Goal: Task Accomplishment & Management: Manage account settings

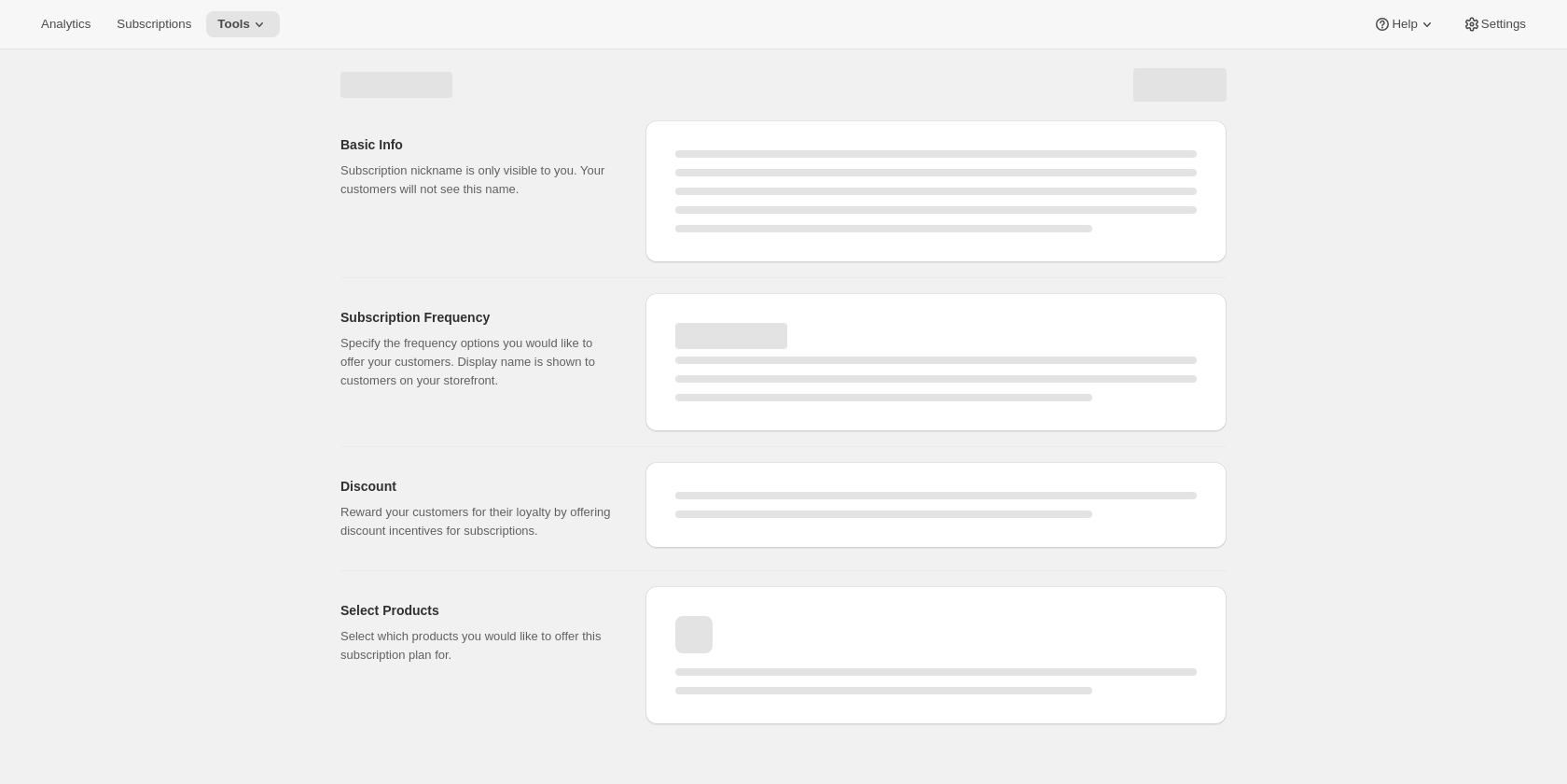
select select "WEEK"
select select "MONTH"
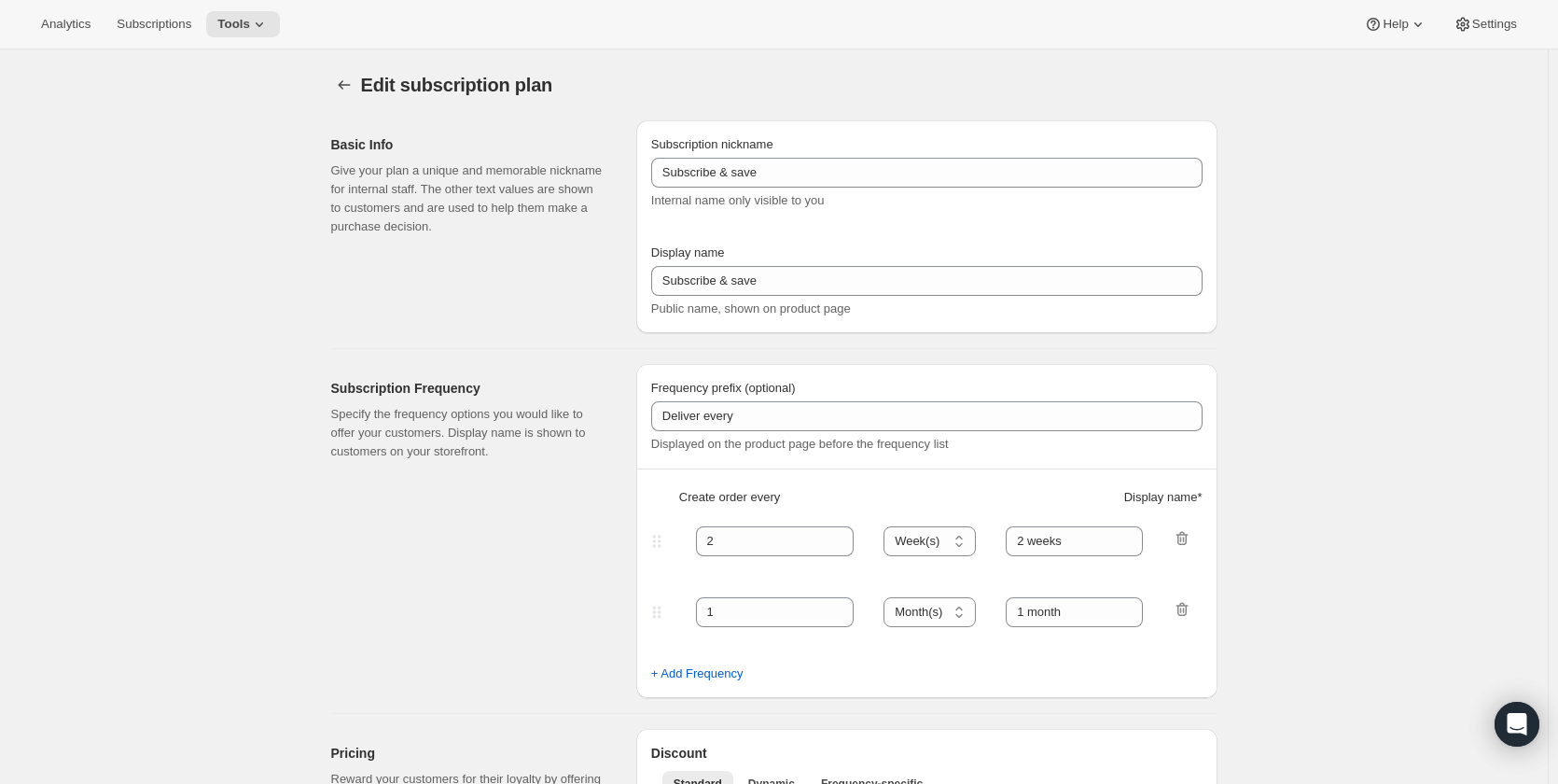
type input "Every"
type input "1"
select select "MONTH"
type input "1 month (Save 25%)"
type input "3"
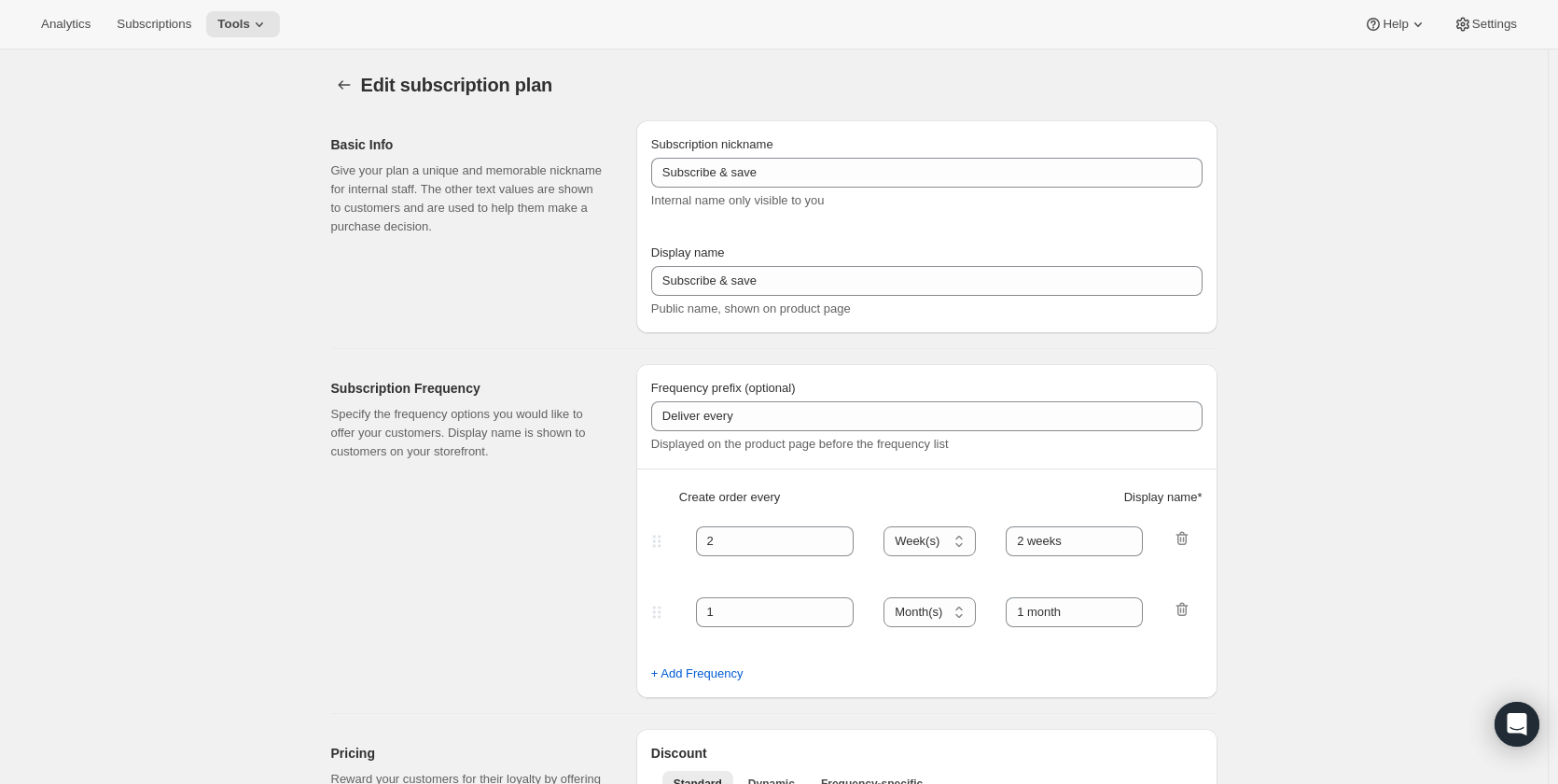
type input "3 months (Save 25%)"
type input "25"
select select "MONTH"
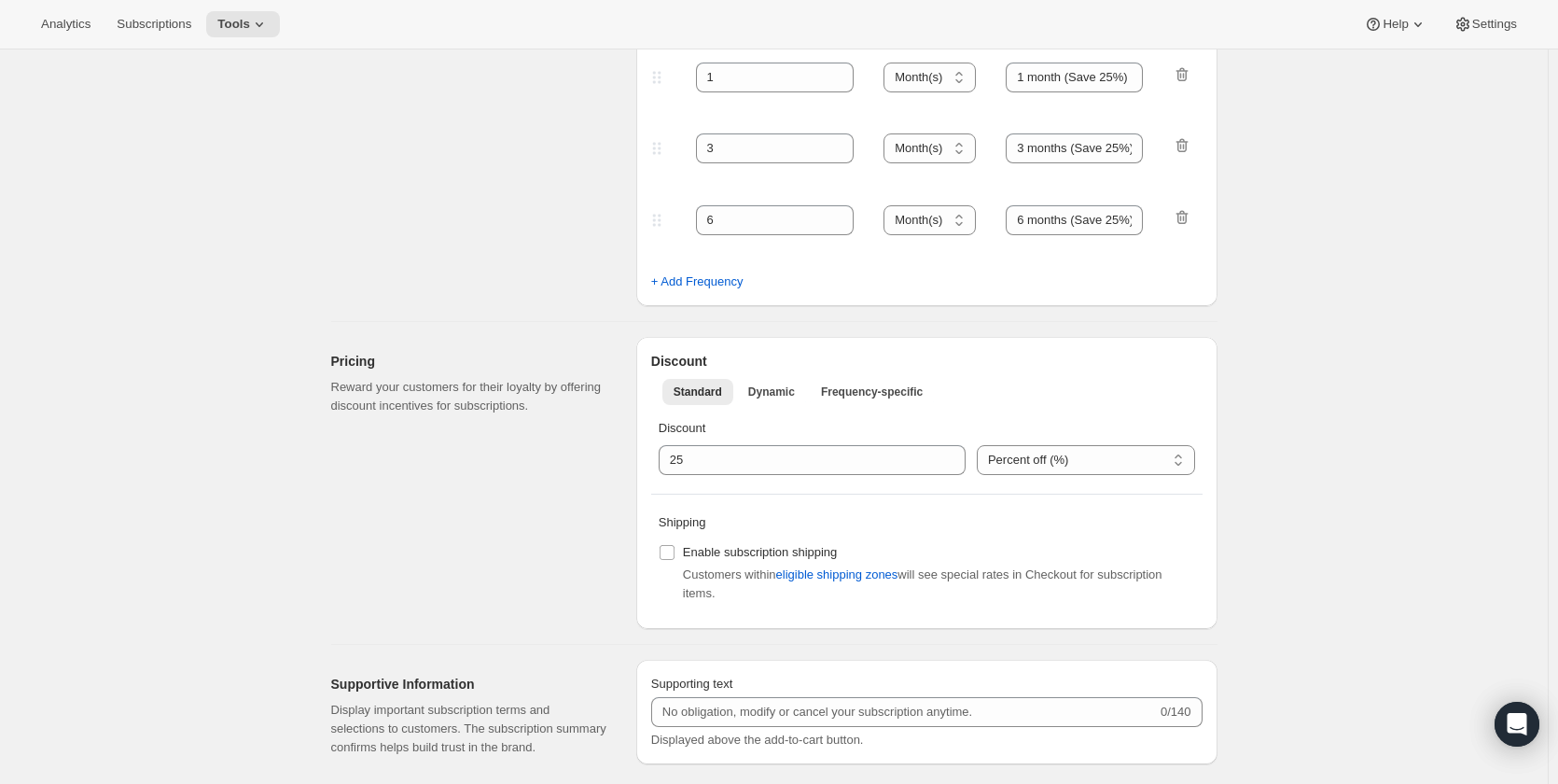
scroll to position [466, 0]
click at [669, 550] on input "Enable subscription shipping" at bounding box center [667, 549] width 15 height 15
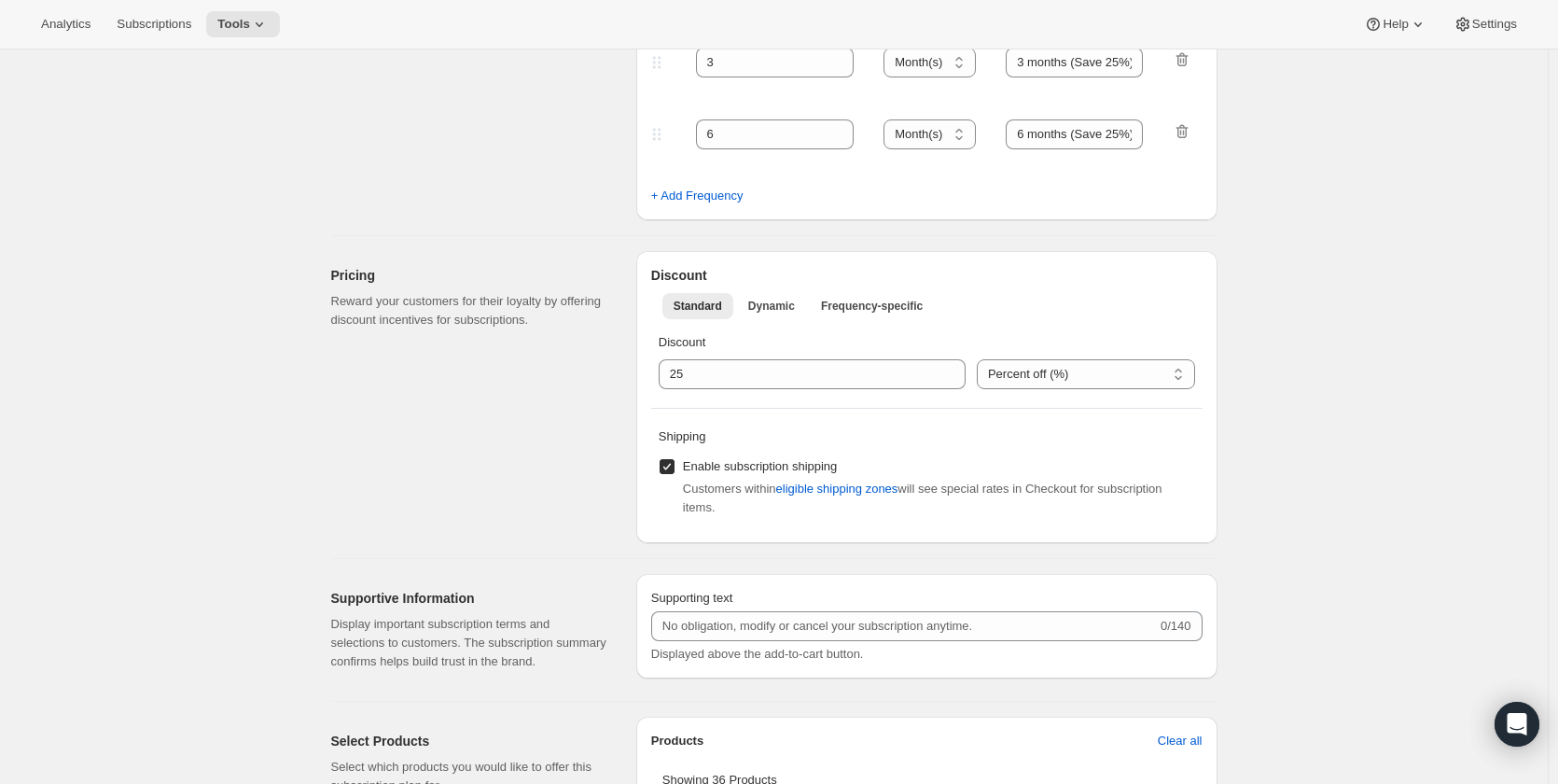
scroll to position [653, 0]
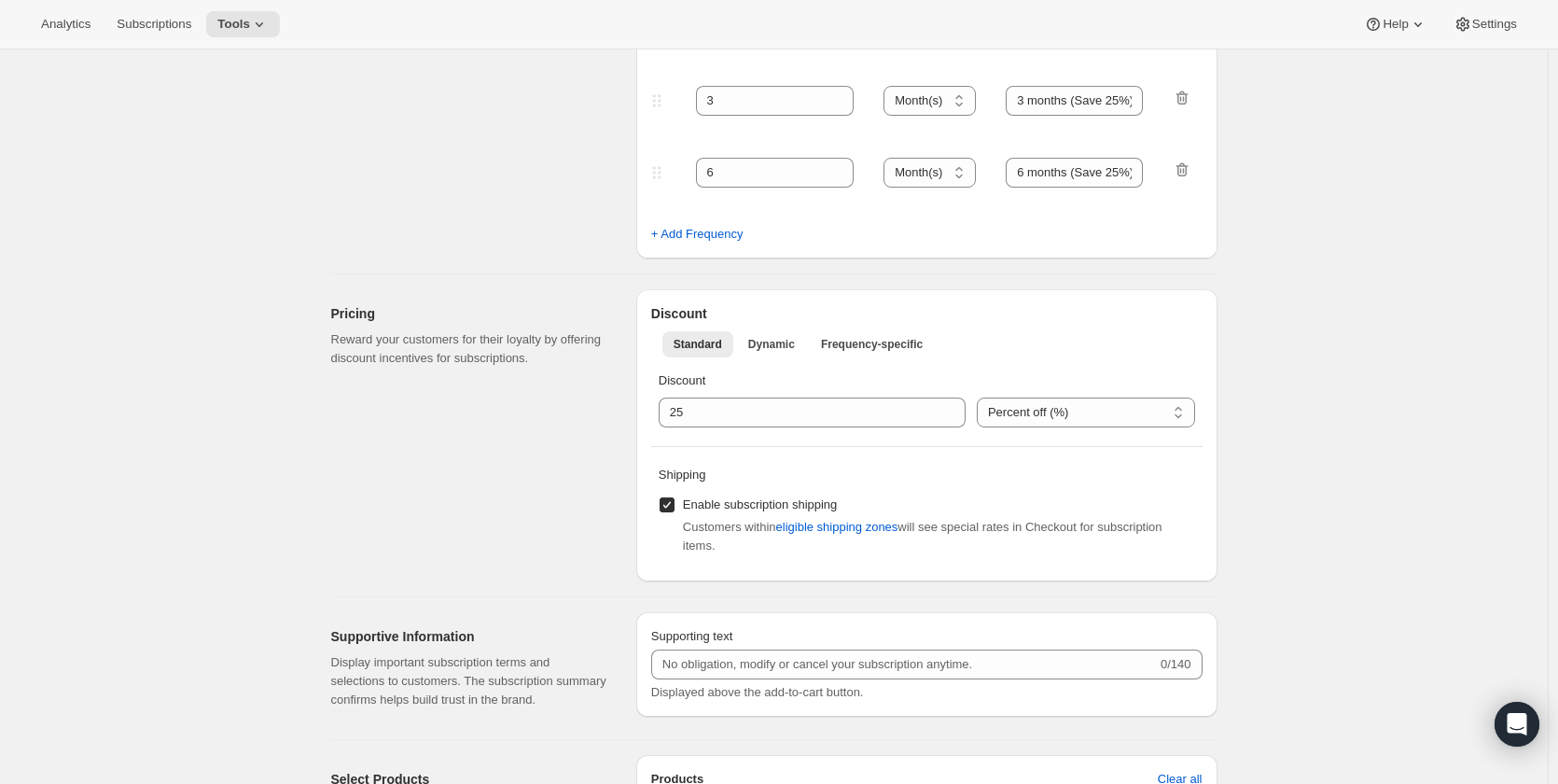
click at [675, 500] on input "Enable subscription shipping" at bounding box center [667, 504] width 15 height 15
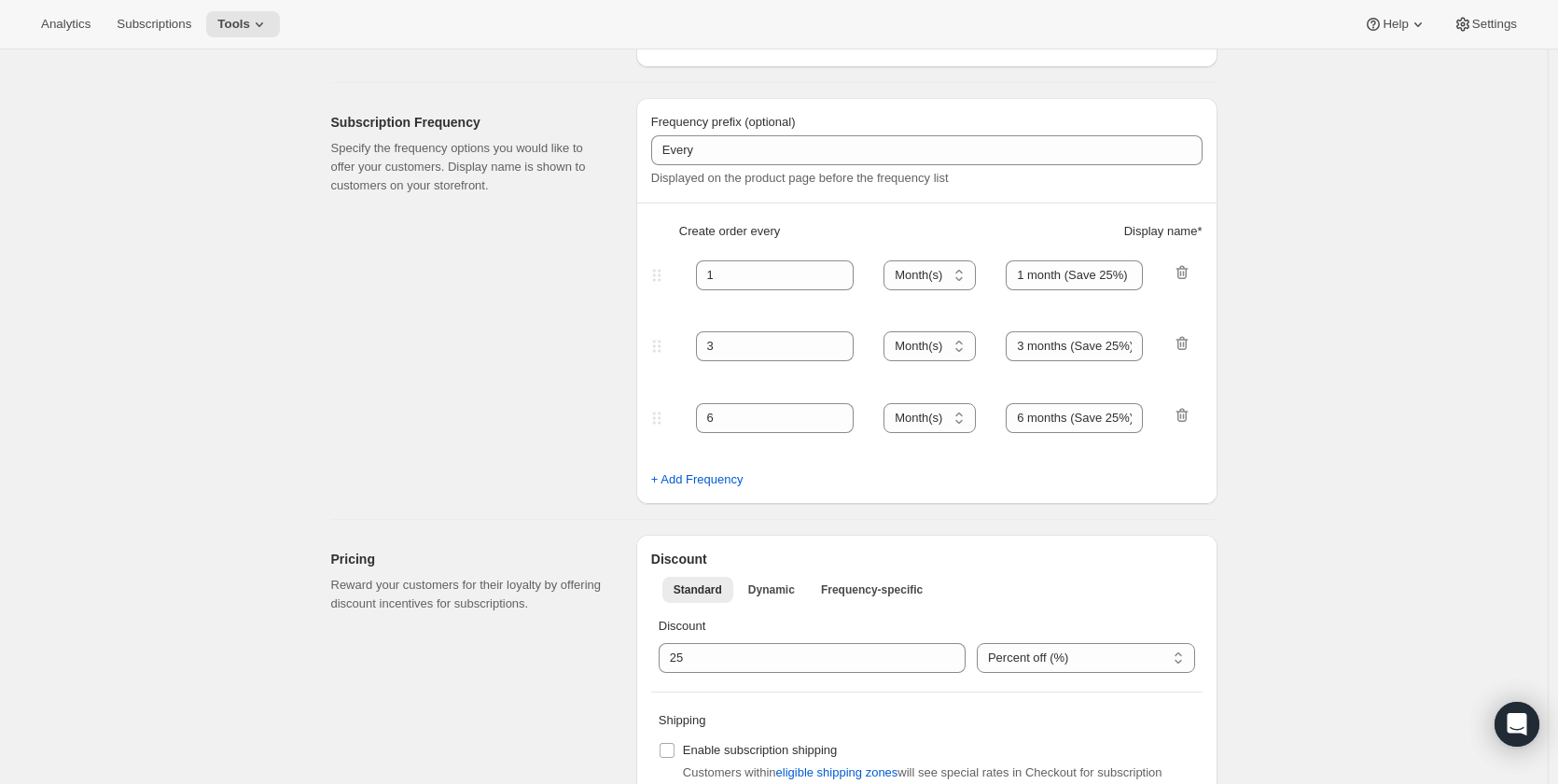
scroll to position [466, 0]
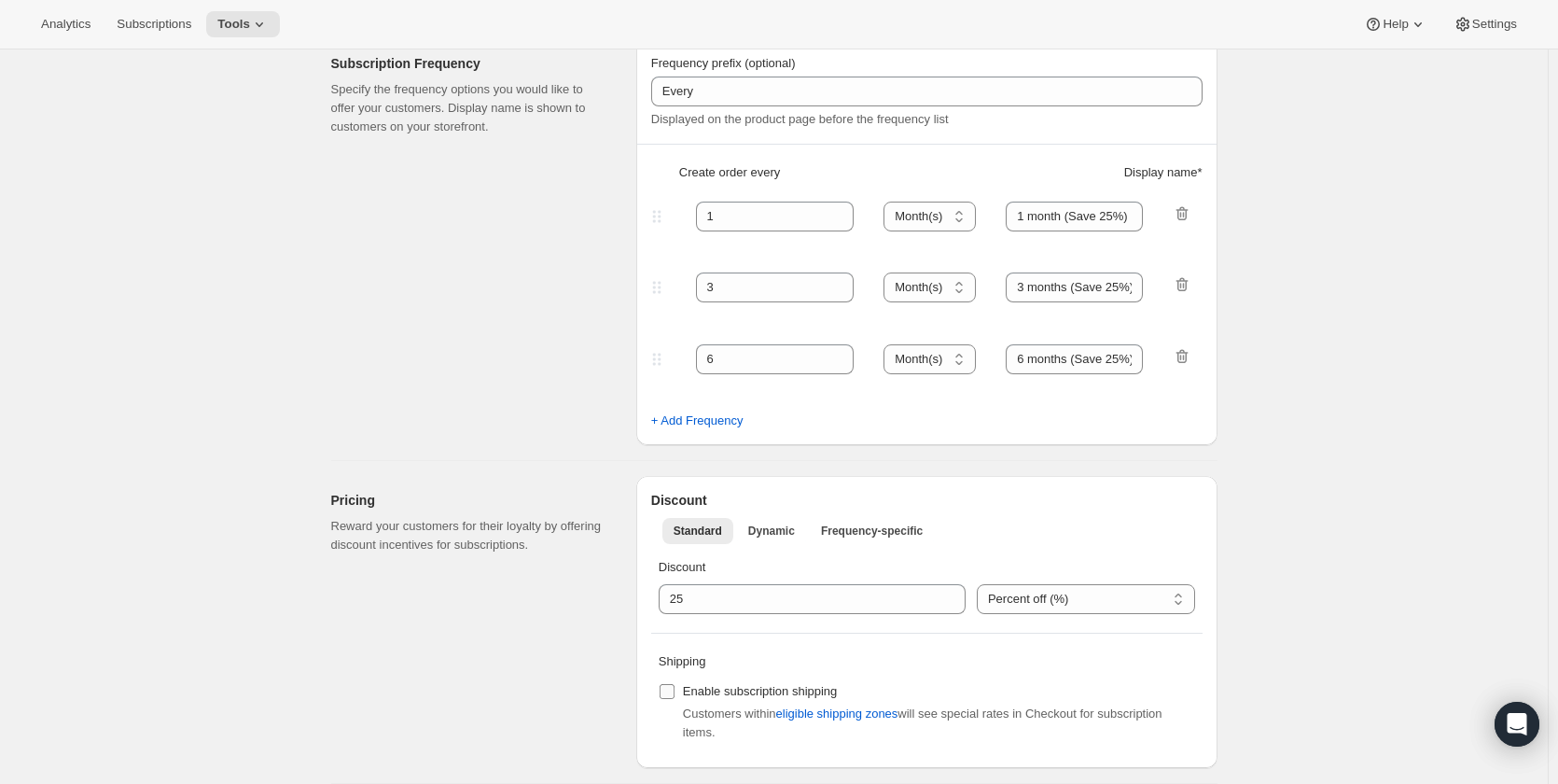
click at [675, 693] on input "Enable subscription shipping" at bounding box center [667, 691] width 15 height 15
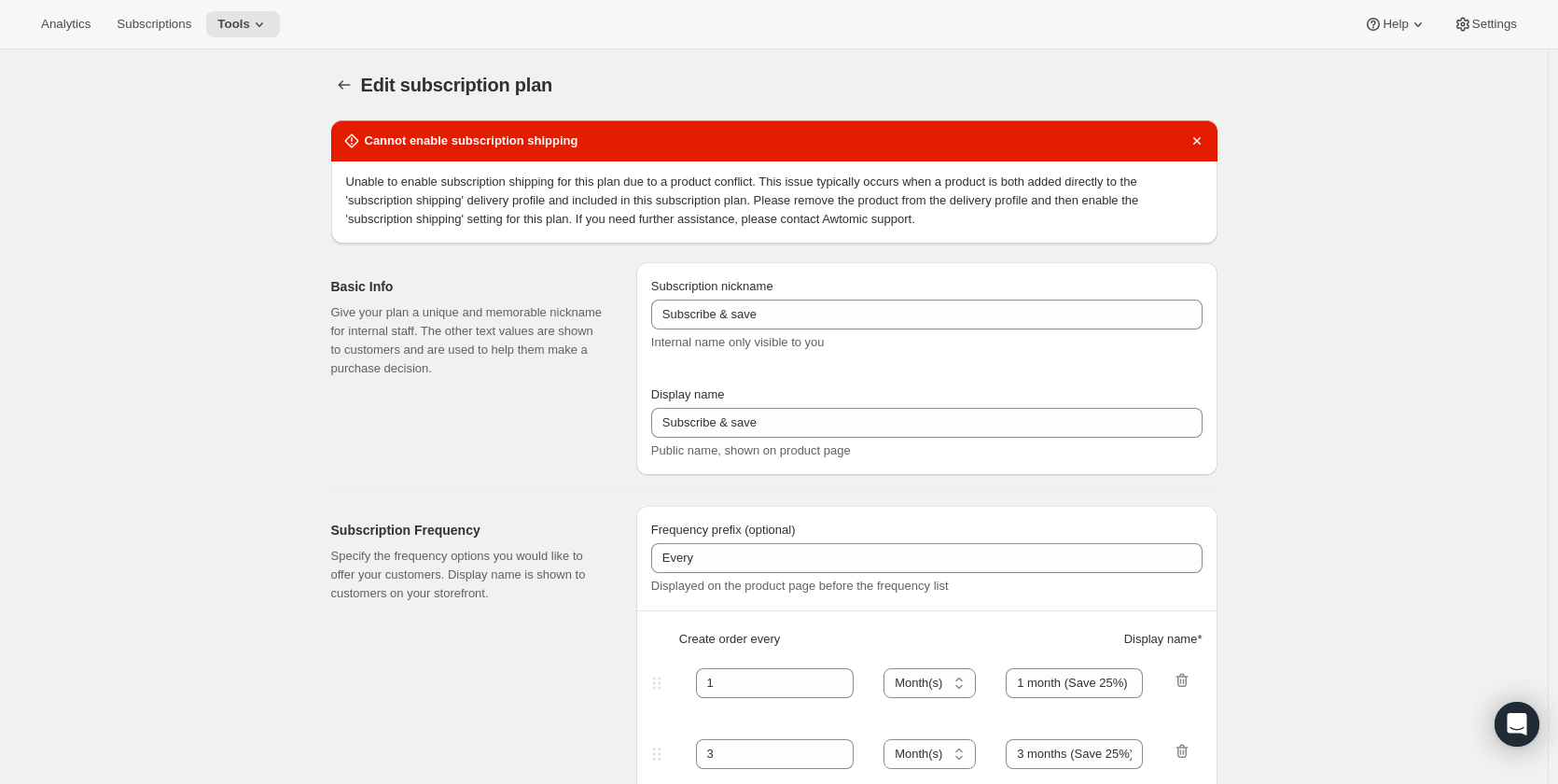
checkbox input "false"
click at [71, 22] on span "Analytics" at bounding box center [65, 24] width 49 height 15
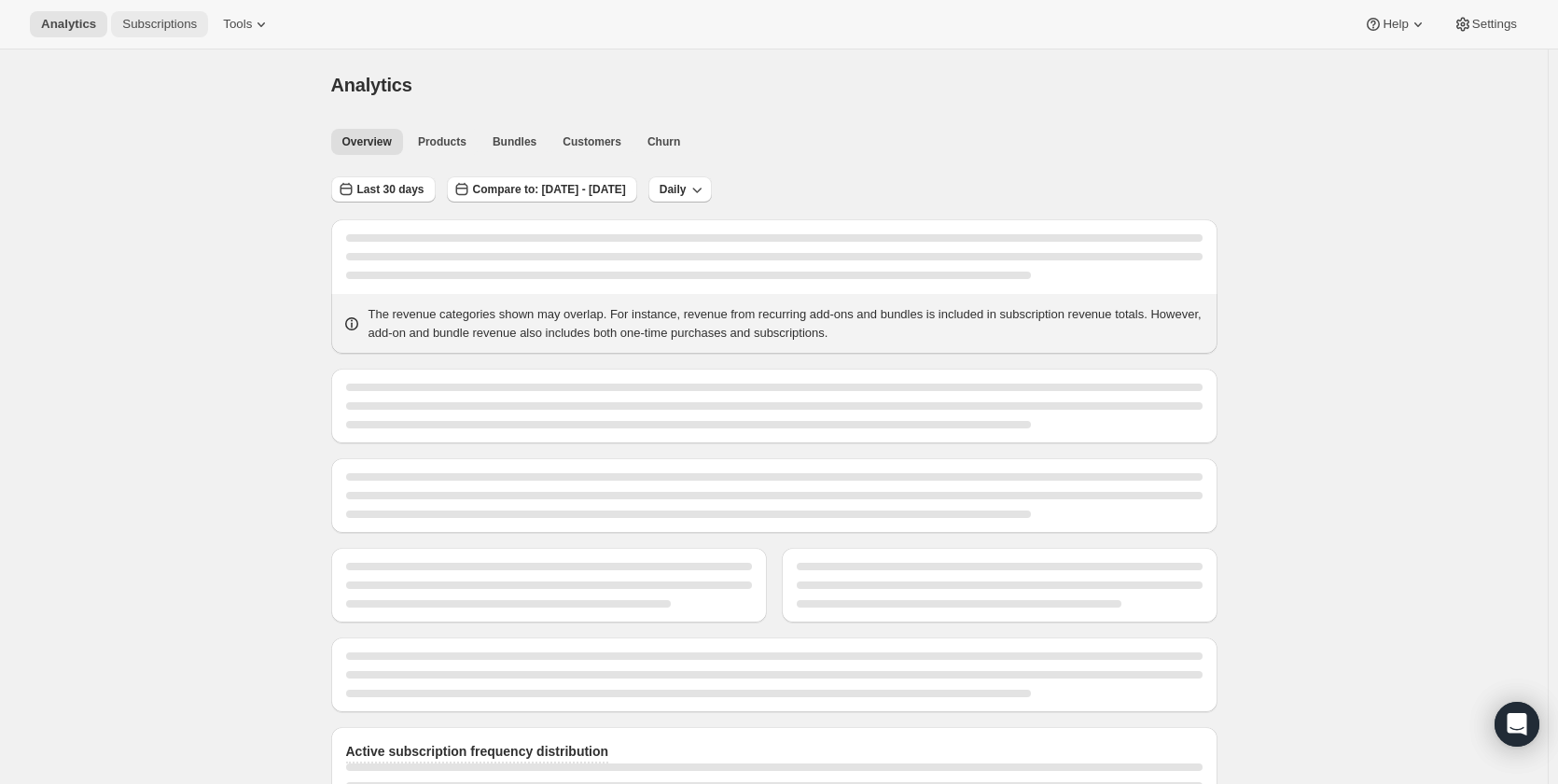
click at [170, 27] on span "Subscriptions" at bounding box center [159, 24] width 75 height 15
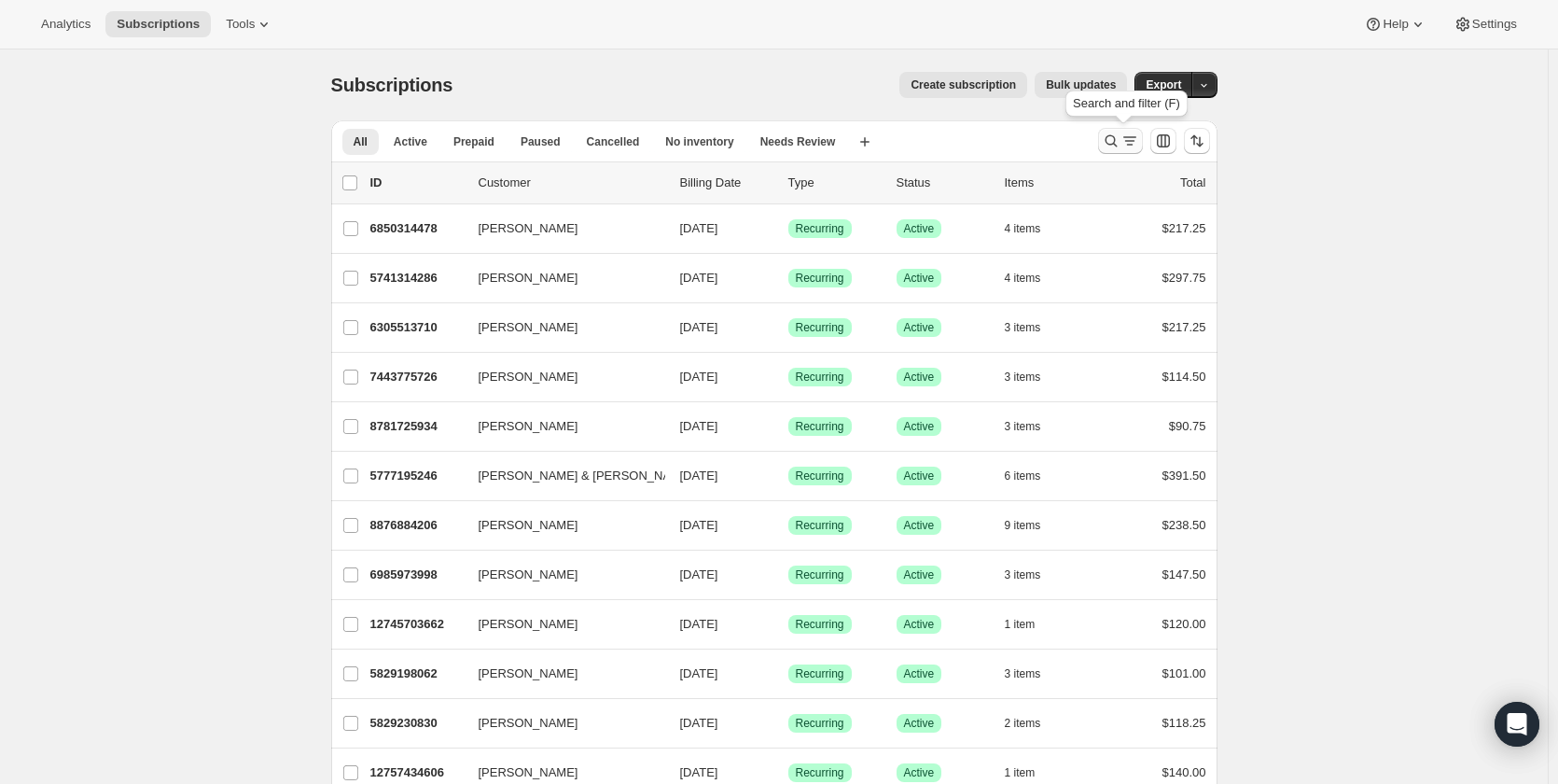
click at [1120, 136] on icon "Search and filter results" at bounding box center [1111, 141] width 19 height 19
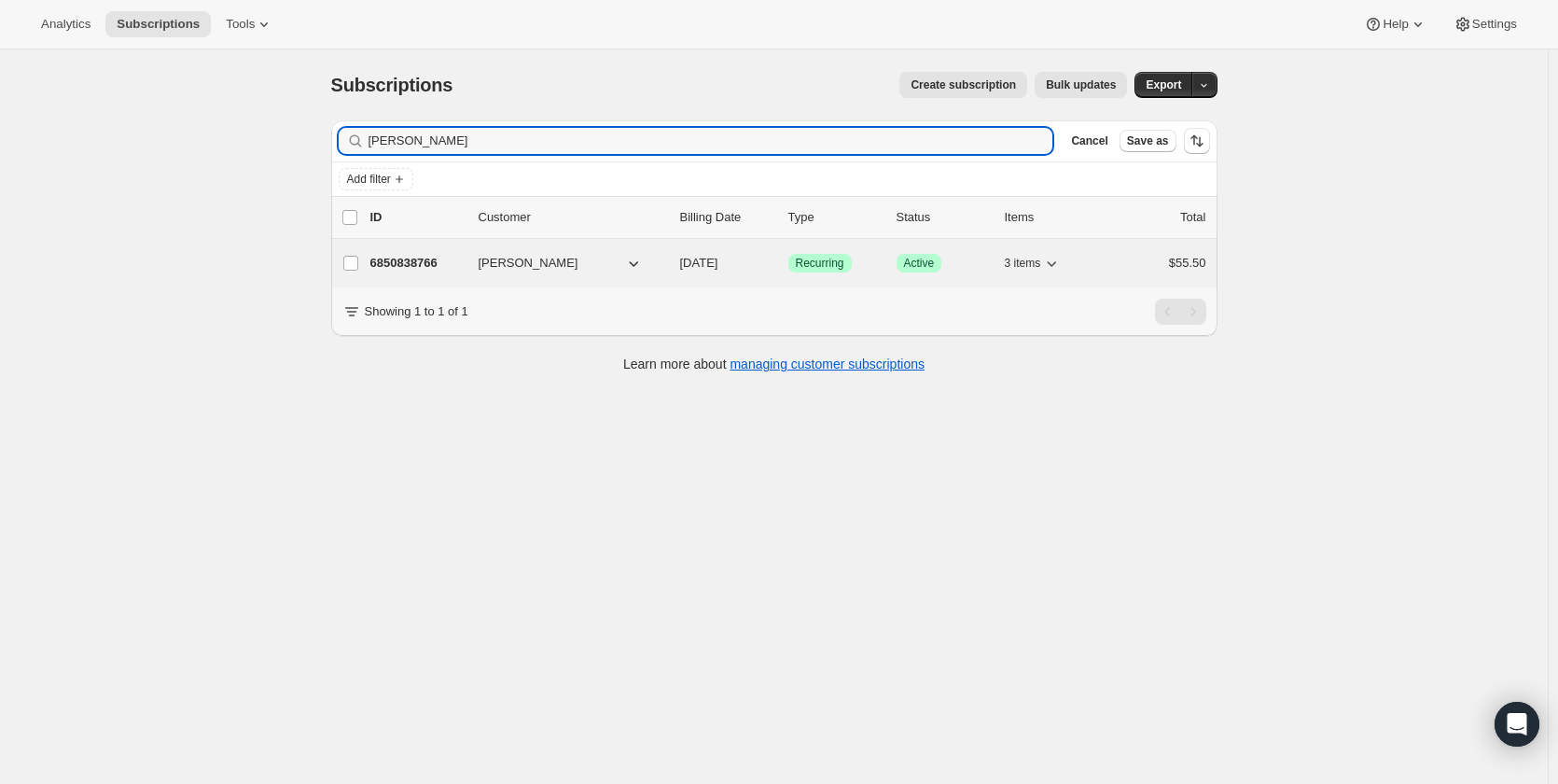
type input "charlott"
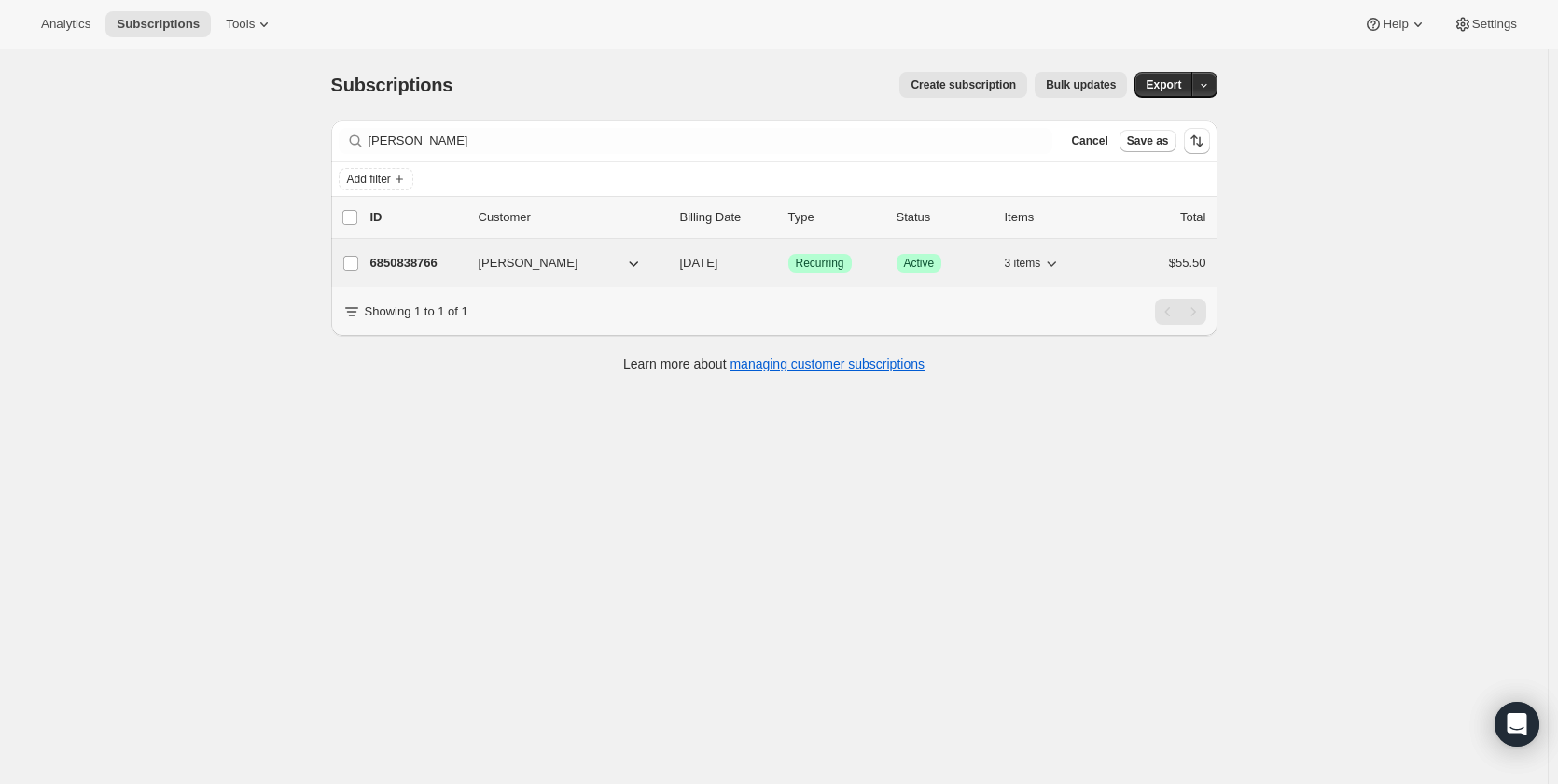
click at [561, 256] on span "Charlotte Crantock" at bounding box center [529, 263] width 100 height 19
click at [452, 264] on p "6850838766" at bounding box center [416, 263] width 93 height 19
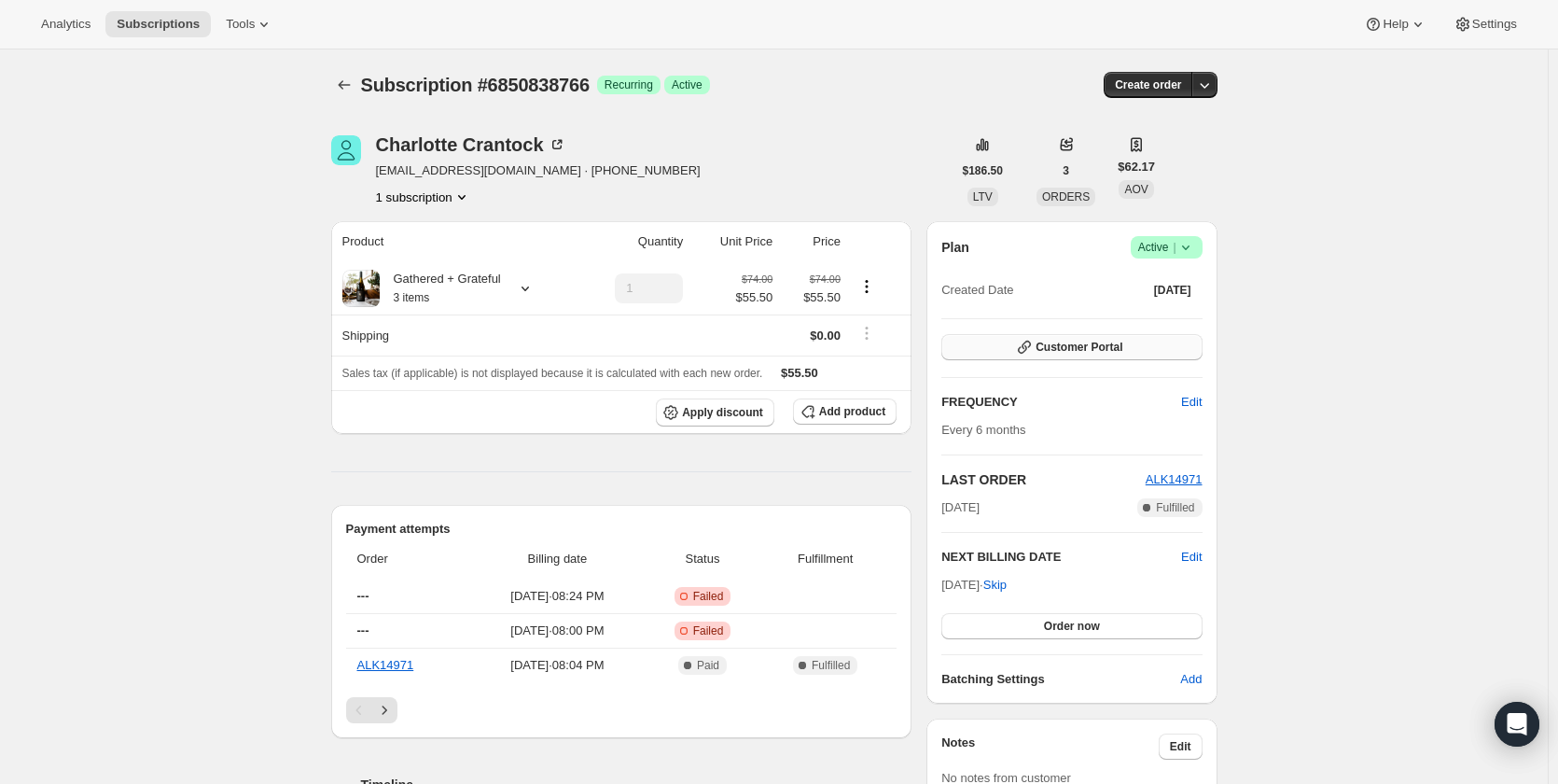
click at [1145, 341] on button "Customer Portal" at bounding box center [1071, 347] width 260 height 26
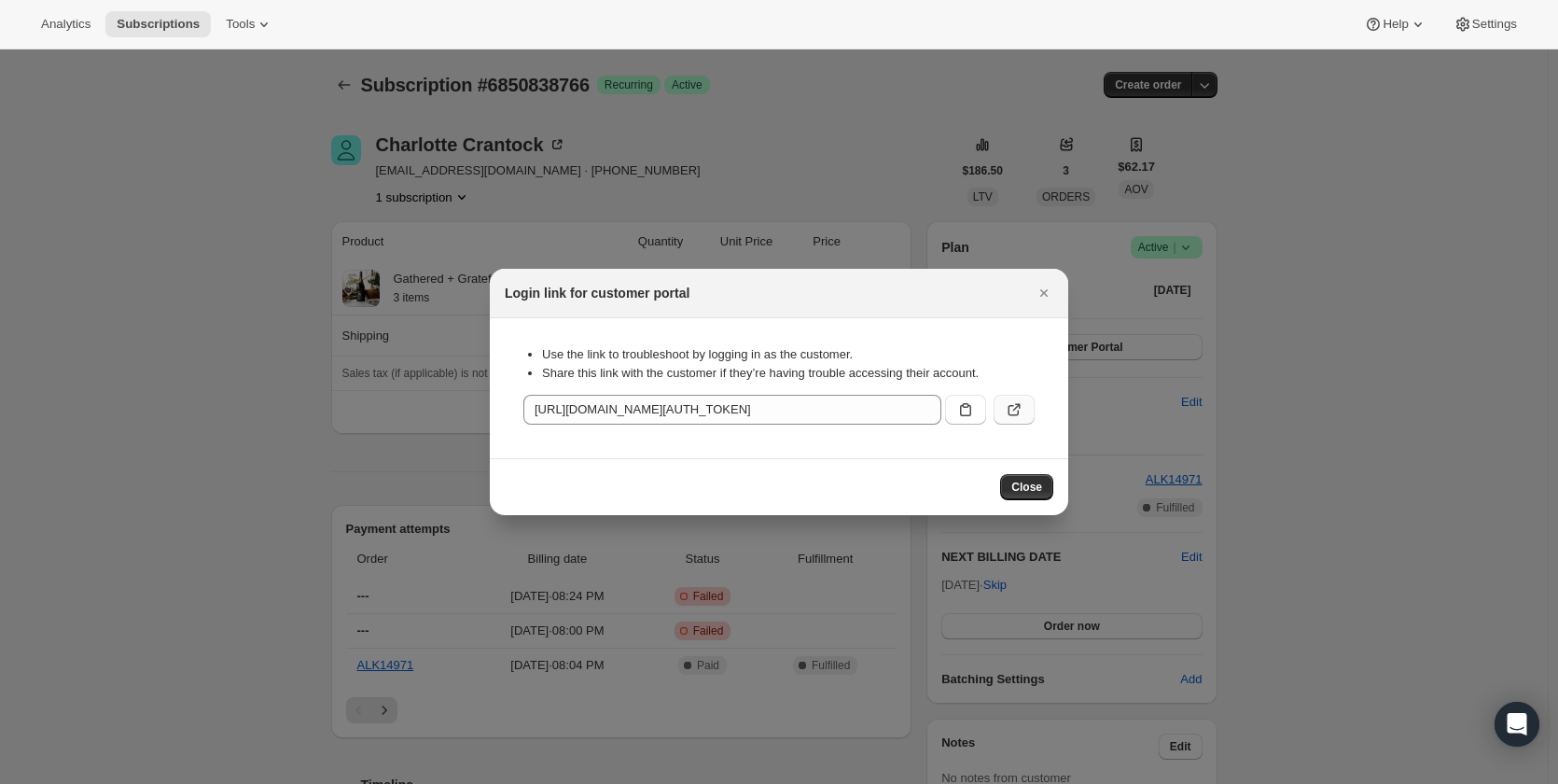
click at [1029, 405] on button ":re1:" at bounding box center [1014, 410] width 41 height 30
click at [1052, 292] on icon "Close" at bounding box center [1044, 293] width 19 height 19
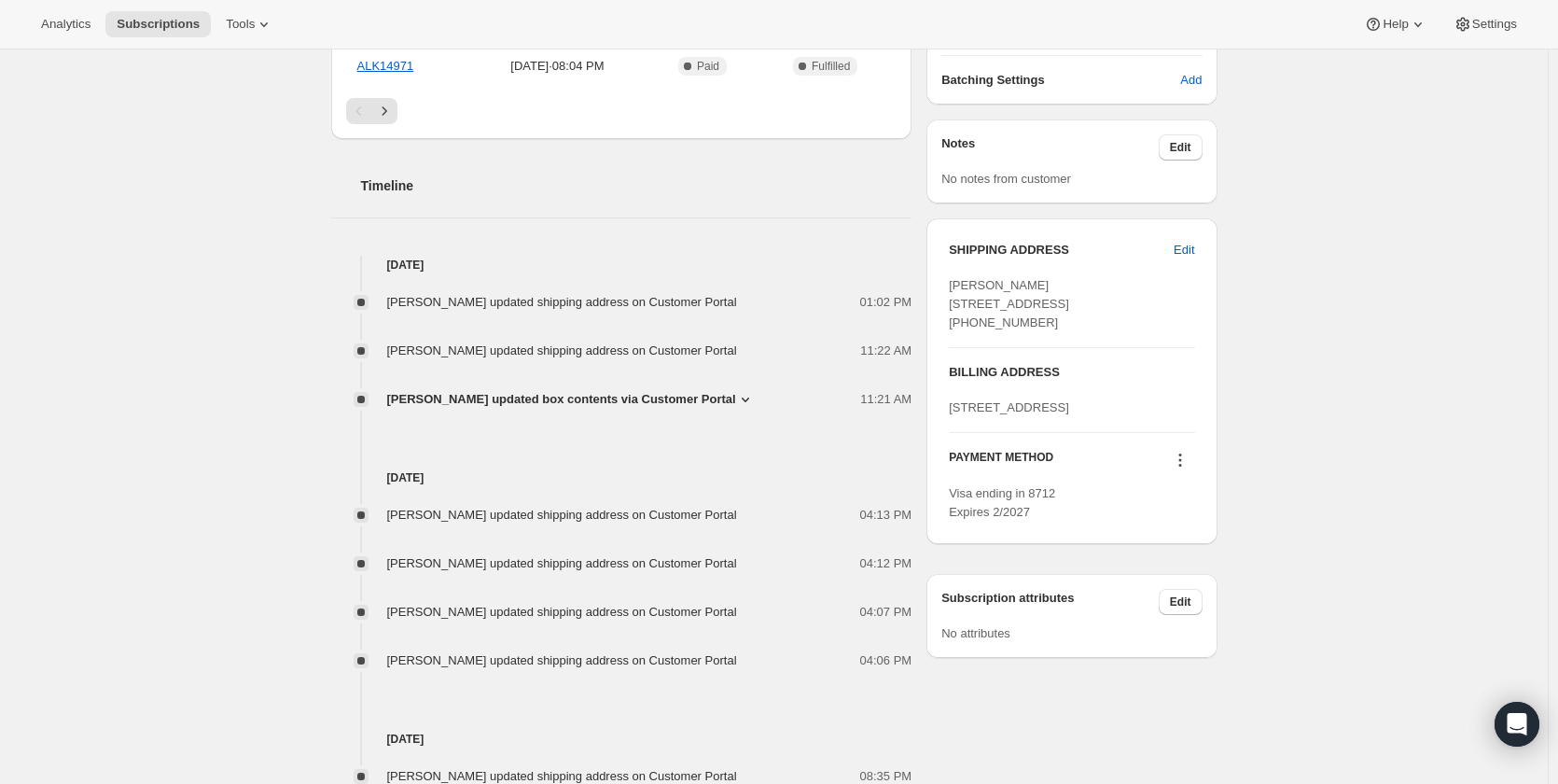
scroll to position [653, 0]
